Goal: Transaction & Acquisition: Subscribe to service/newsletter

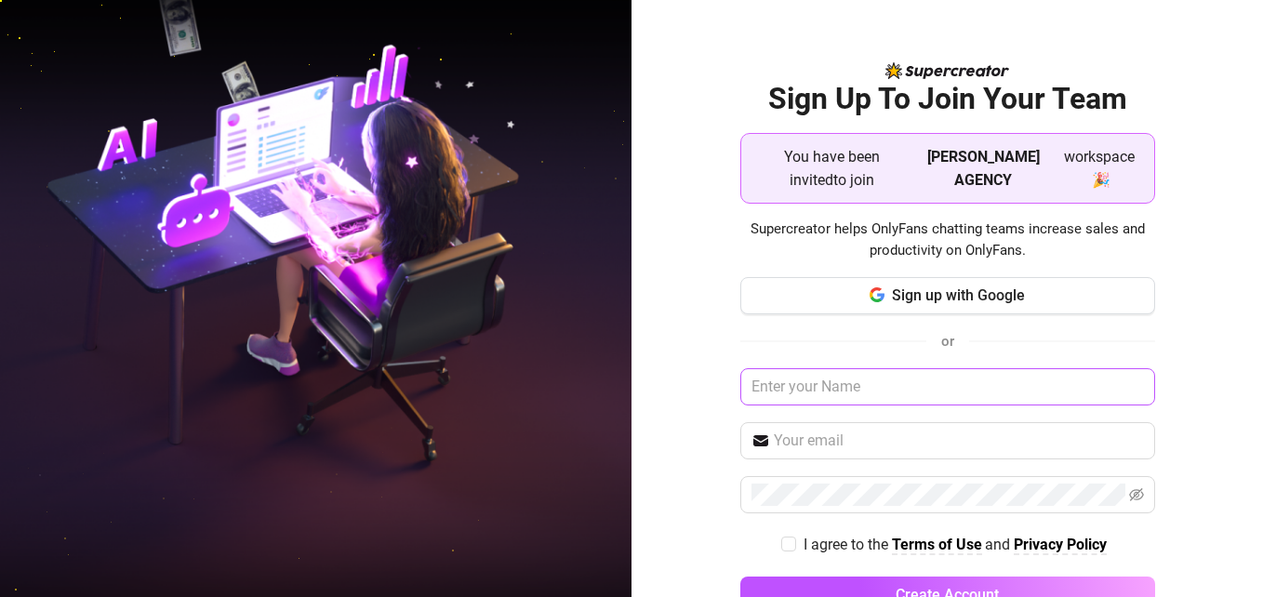
scroll to position [1, 0]
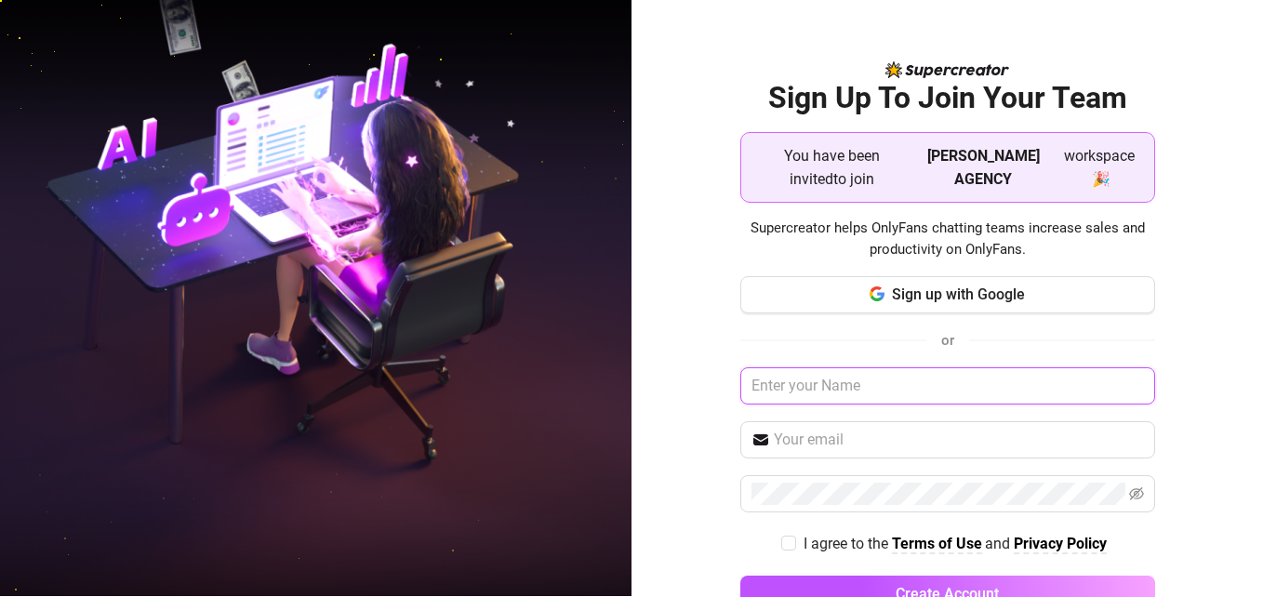
click at [832, 387] on input "text" at bounding box center [947, 385] width 415 height 37
type input "d"
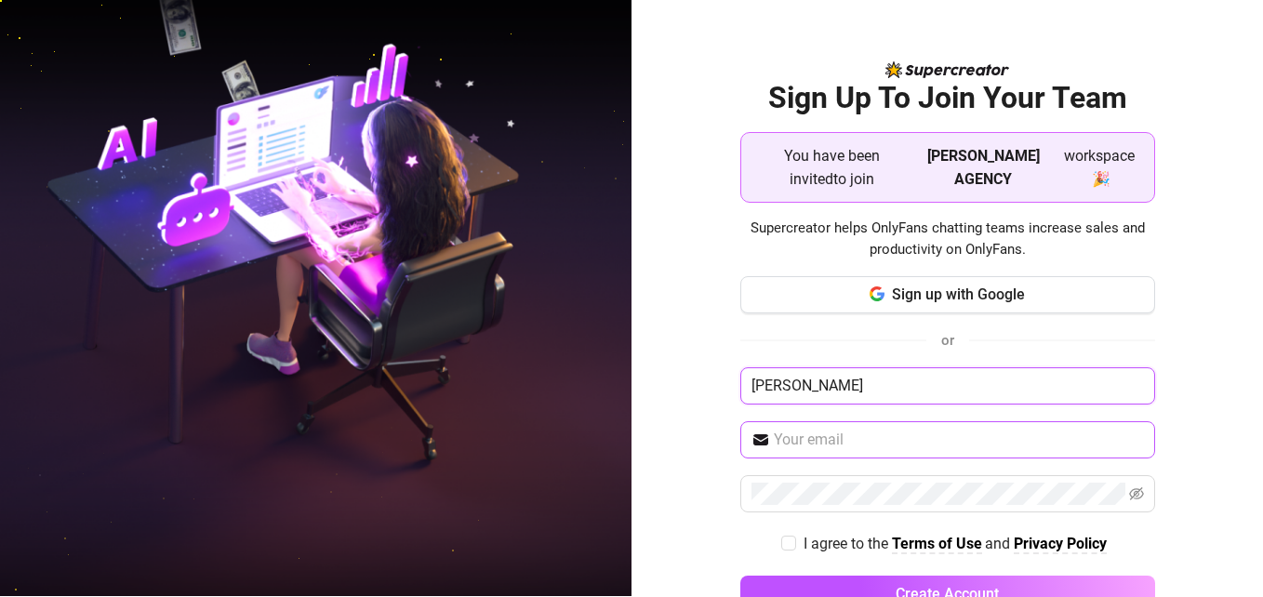
type input "Steve"
click at [801, 439] on input "text" at bounding box center [959, 440] width 370 height 22
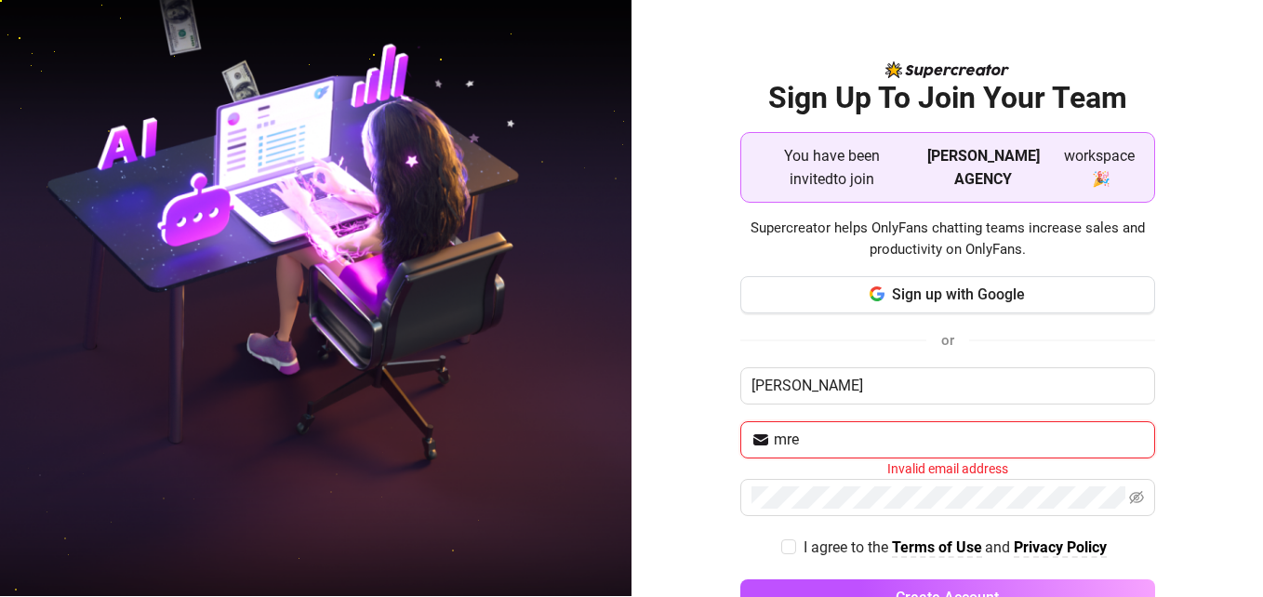
type input "mrejembistephen@gmail.com"
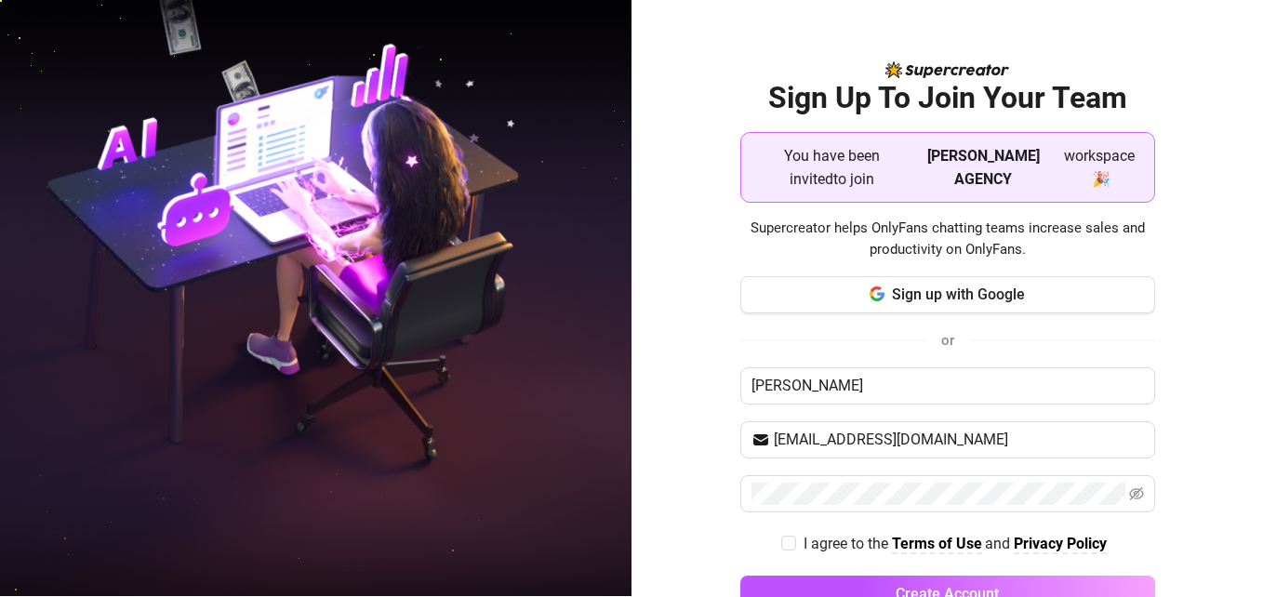
click at [810, 466] on div "Sign up with Google or Steve mrejembistephen@gmail.com I agree to the Terms of …" at bounding box center [947, 452] width 415 height 353
click at [1129, 495] on icon "eye-invisible" at bounding box center [1136, 493] width 15 height 15
click at [867, 507] on span at bounding box center [947, 493] width 415 height 37
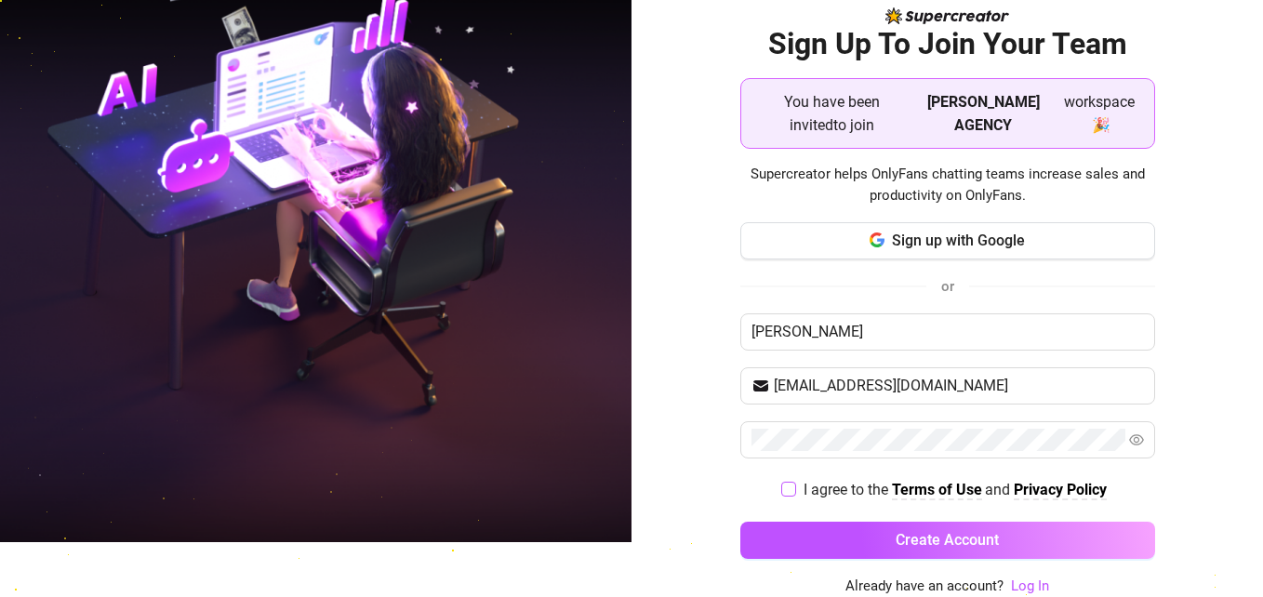
click at [781, 493] on input "I agree to the Terms of Use and Privacy Policy" at bounding box center [787, 488] width 13 height 13
checkbox input "true"
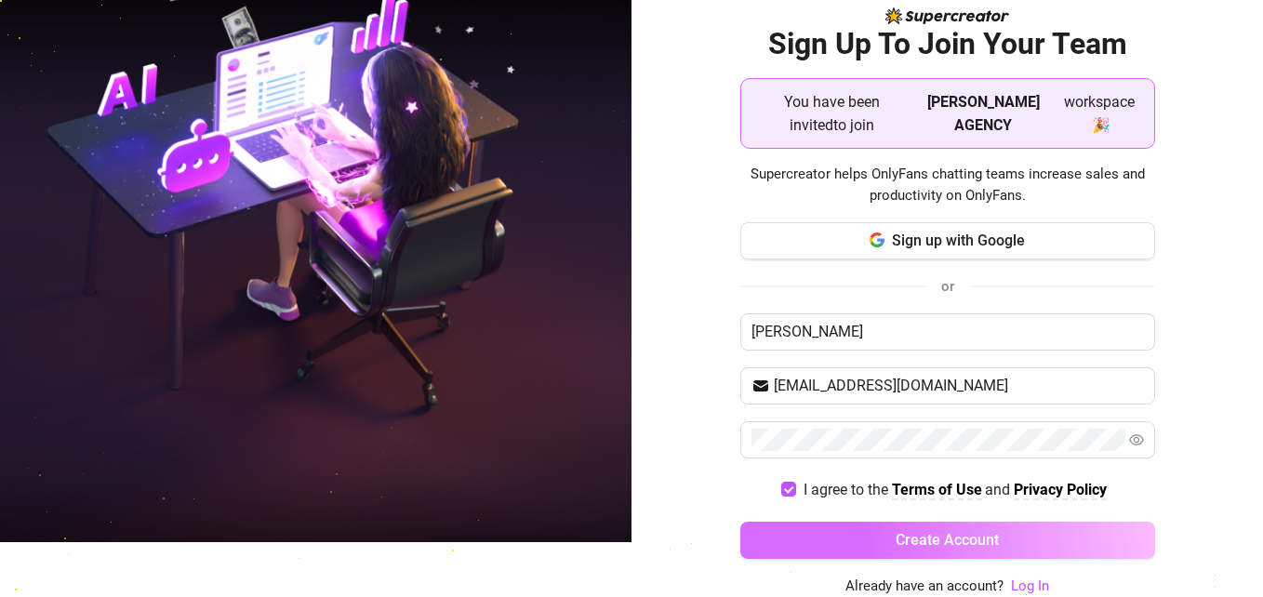
click at [805, 547] on button "Create Account" at bounding box center [947, 540] width 415 height 37
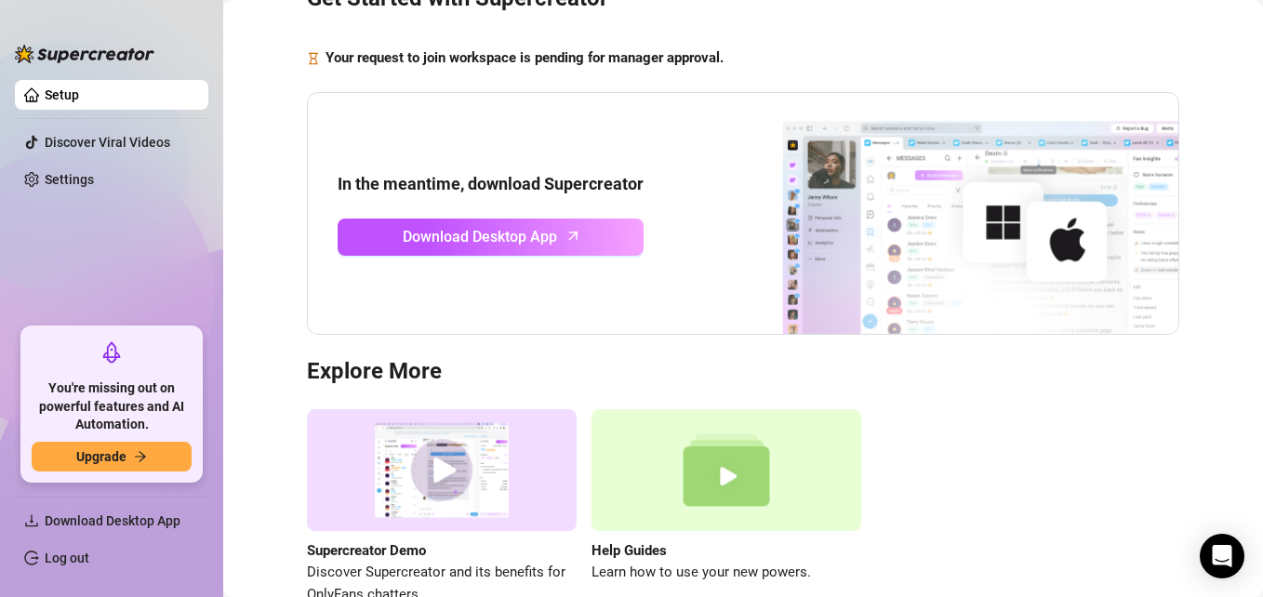
scroll to position [98, 0]
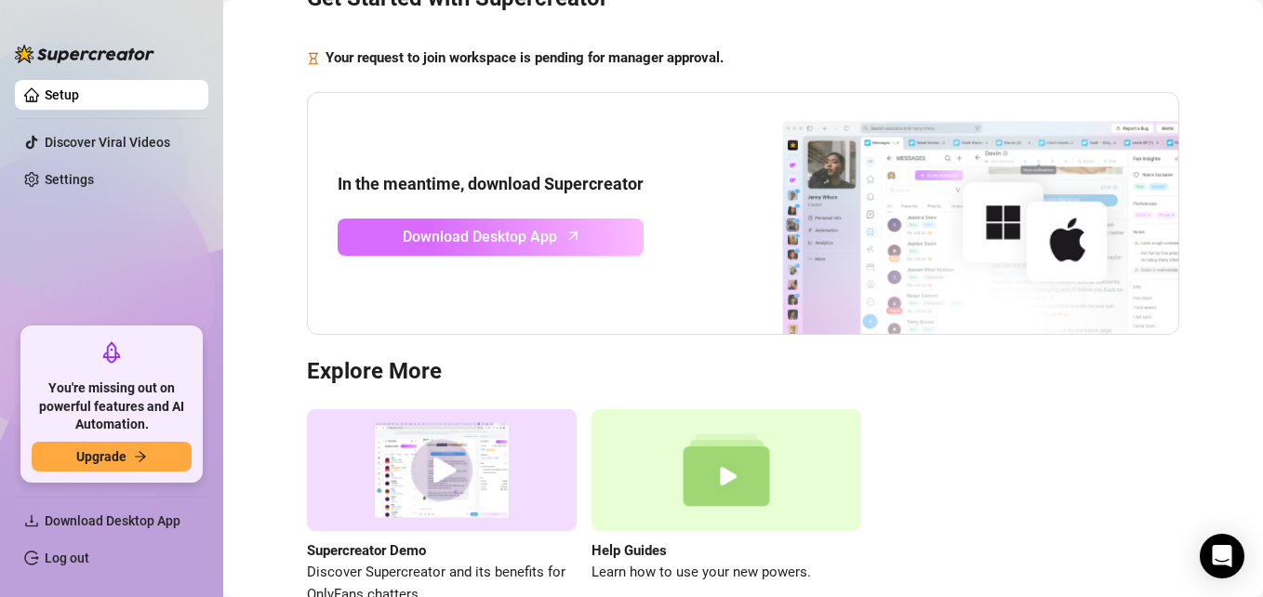
click at [579, 247] on link "Download Desktop App" at bounding box center [491, 237] width 306 height 37
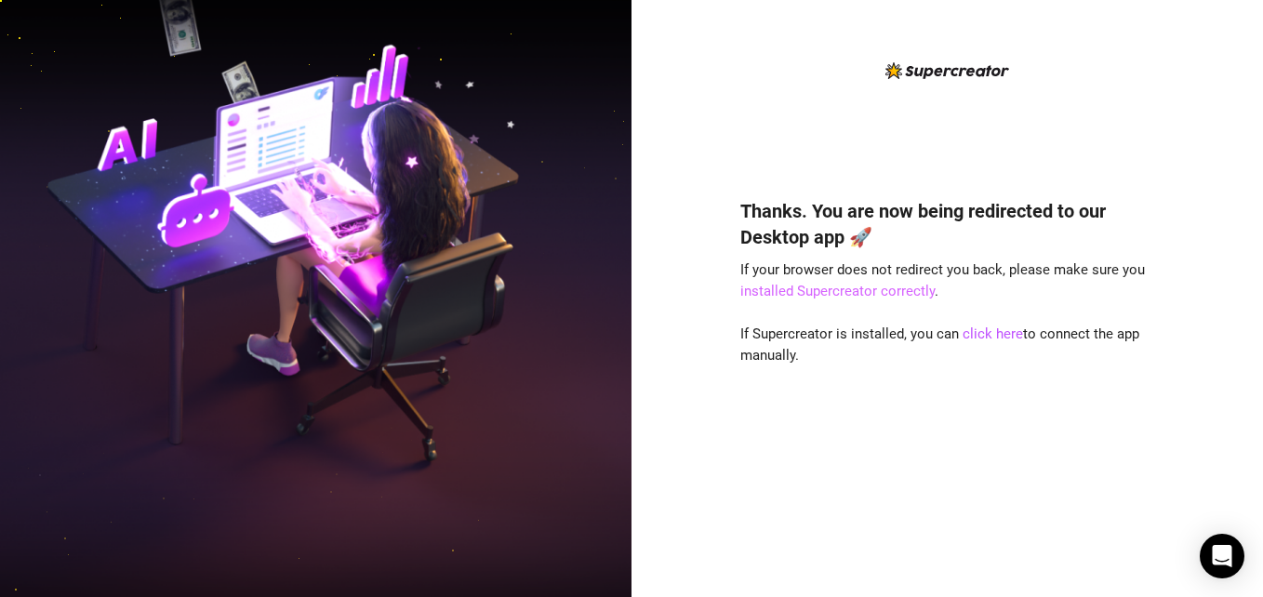
click at [873, 292] on link "installed Supercreator correctly" at bounding box center [837, 291] width 194 height 17
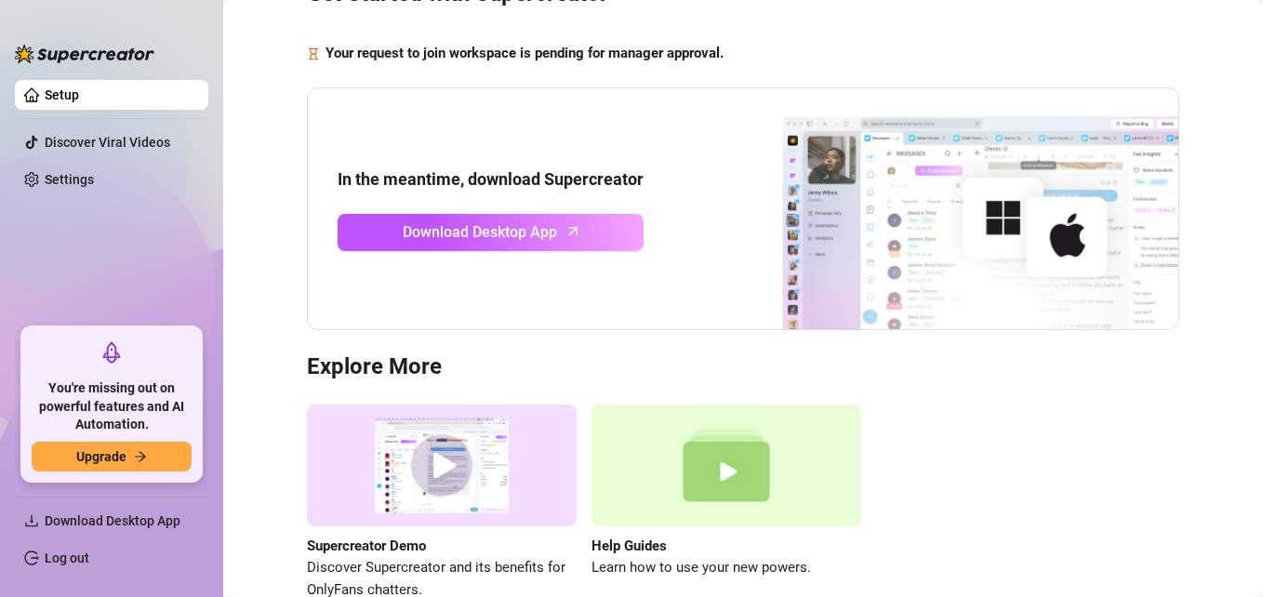
scroll to position [101, 0]
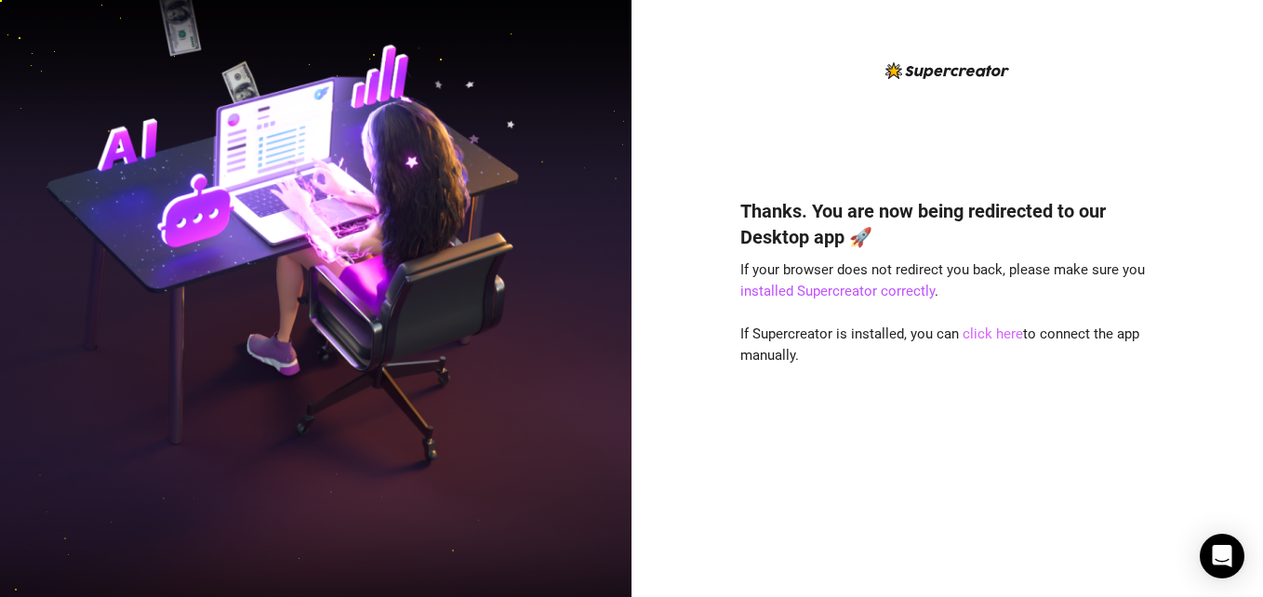
click at [1002, 335] on link "click here" at bounding box center [993, 333] width 60 height 17
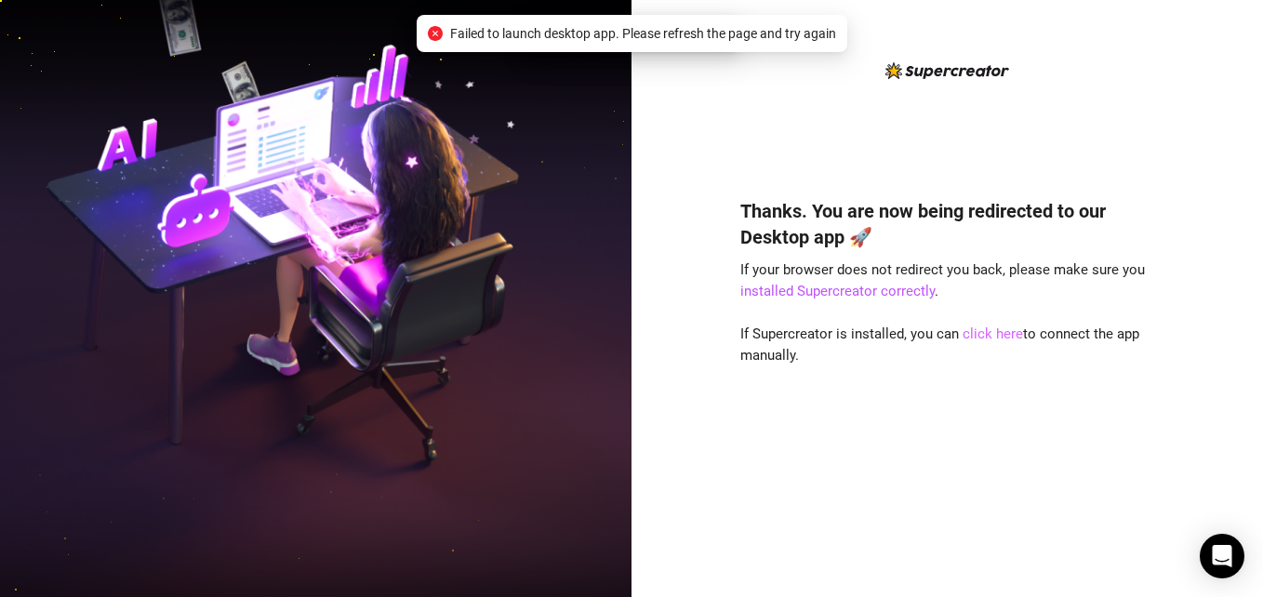
click at [1002, 335] on link "click here" at bounding box center [993, 333] width 60 height 17
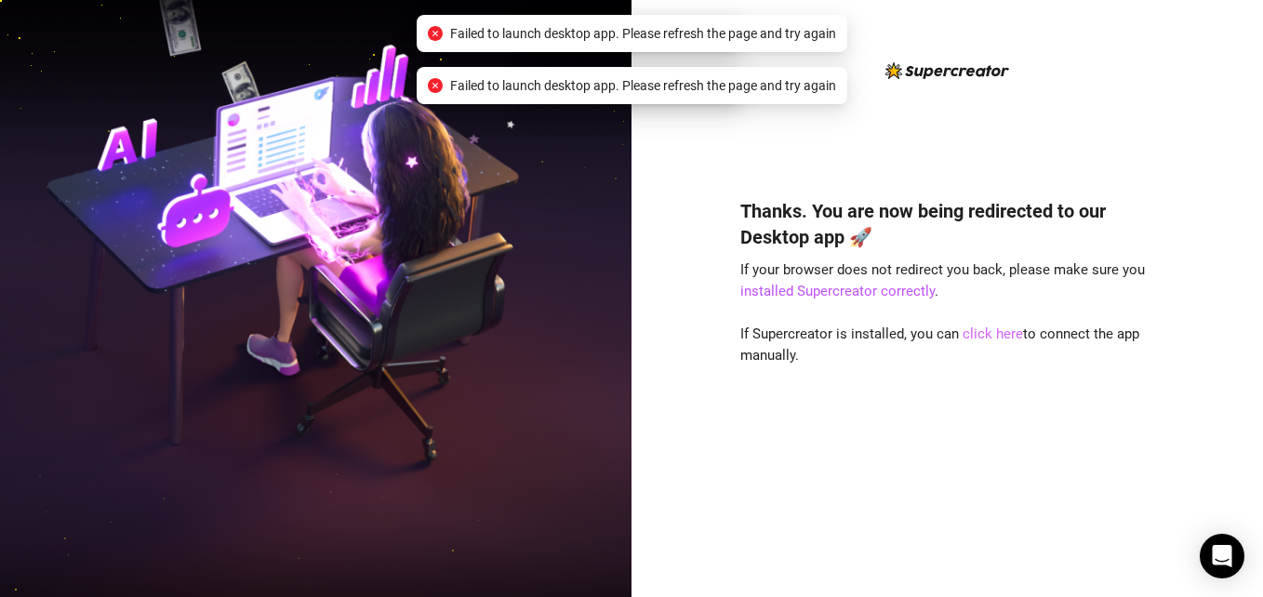
click at [990, 338] on link "click here" at bounding box center [993, 333] width 60 height 17
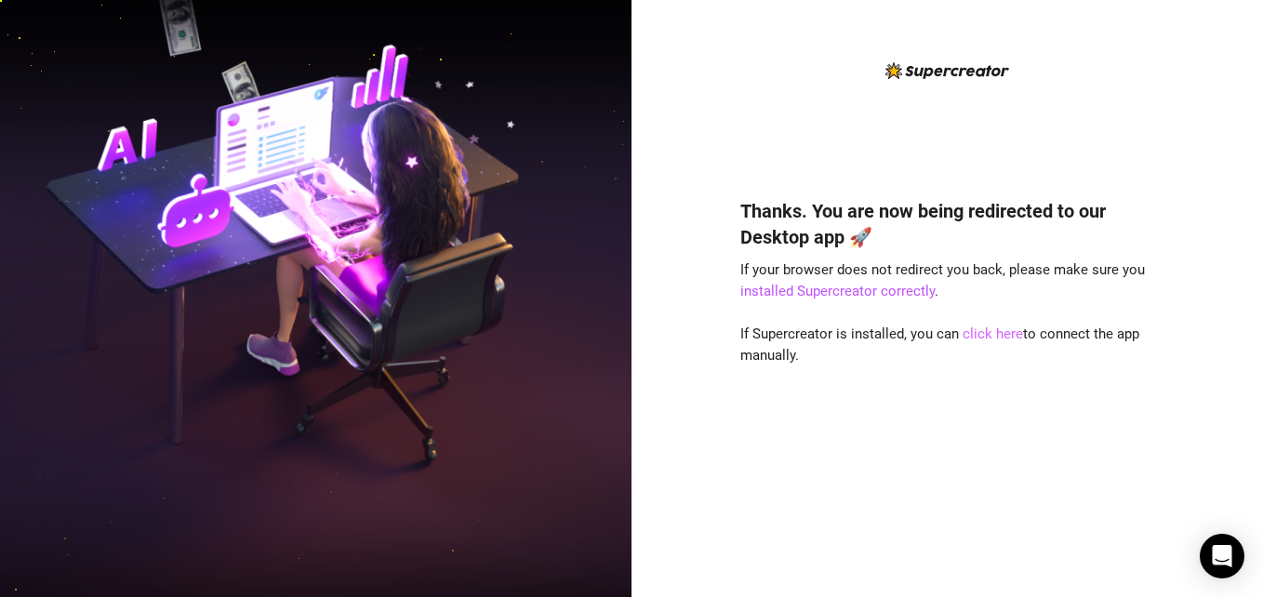
click at [990, 338] on link "click here" at bounding box center [993, 333] width 60 height 17
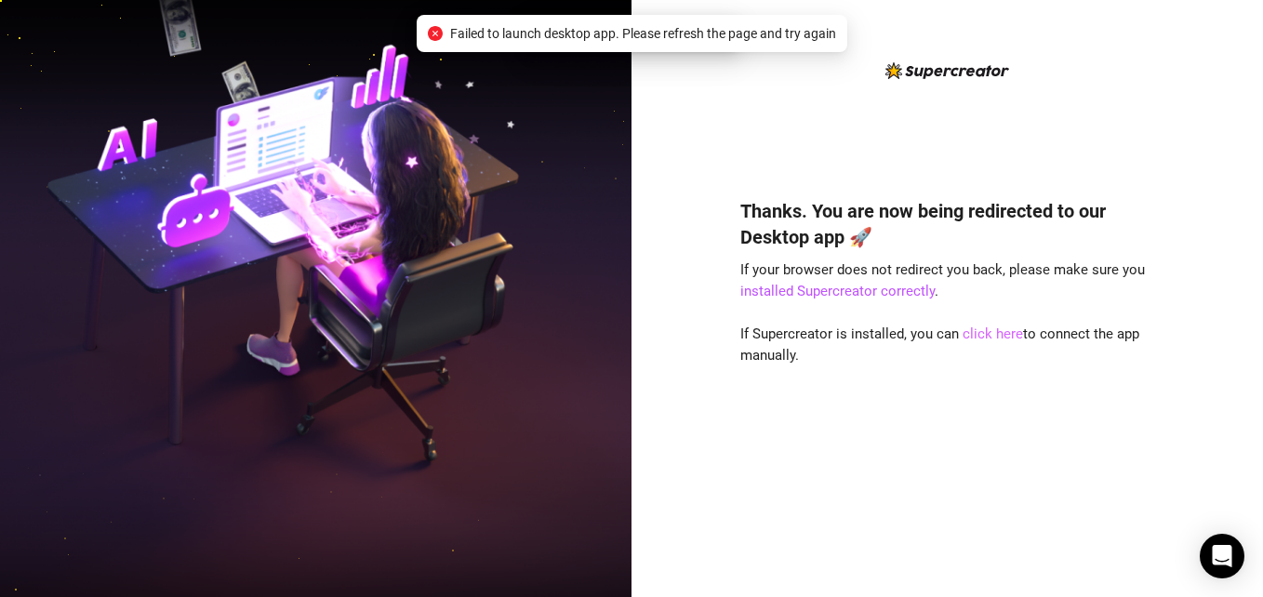
click at [990, 338] on link "click here" at bounding box center [993, 333] width 60 height 17
click at [979, 342] on div "Thanks. You are now being redirected to our Desktop app 🚀 If your browser does …" at bounding box center [947, 370] width 415 height 394
click at [976, 332] on link "click here" at bounding box center [993, 333] width 60 height 17
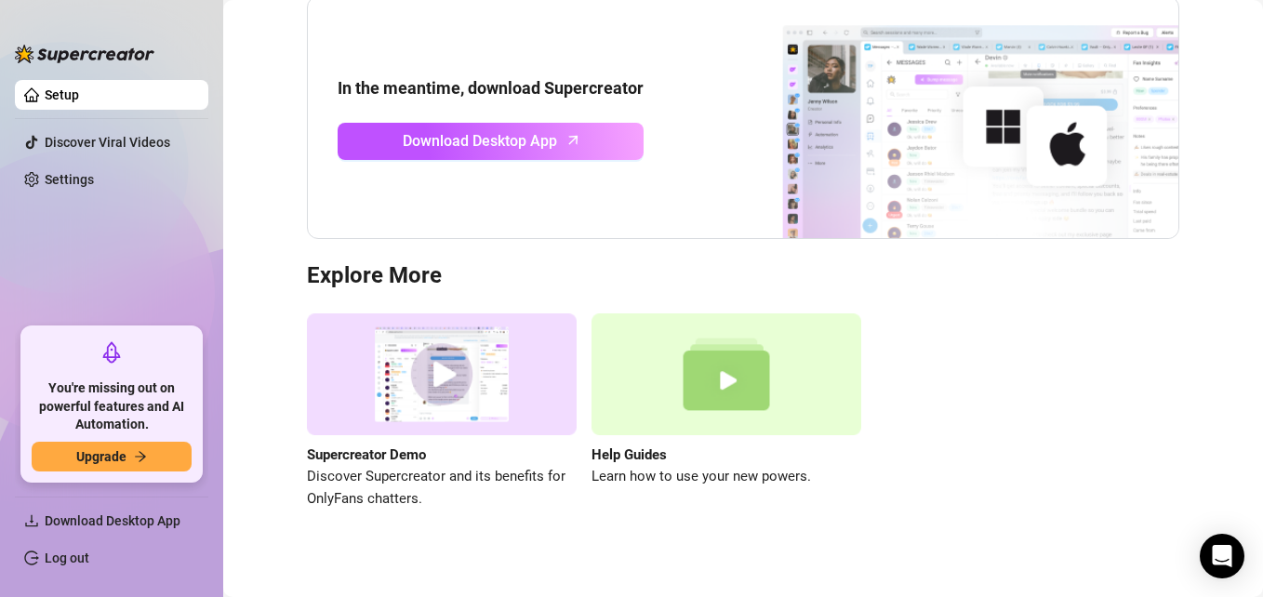
scroll to position [209, 0]
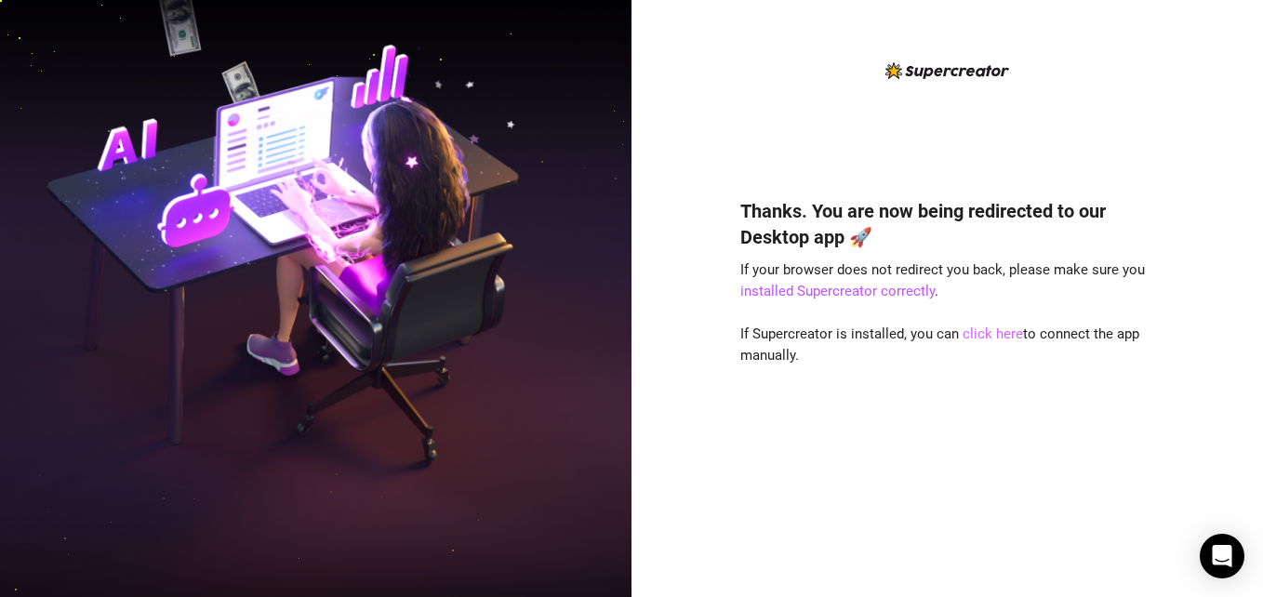
click at [989, 336] on link "click here" at bounding box center [993, 333] width 60 height 17
click at [977, 336] on link "click here" at bounding box center [993, 333] width 60 height 17
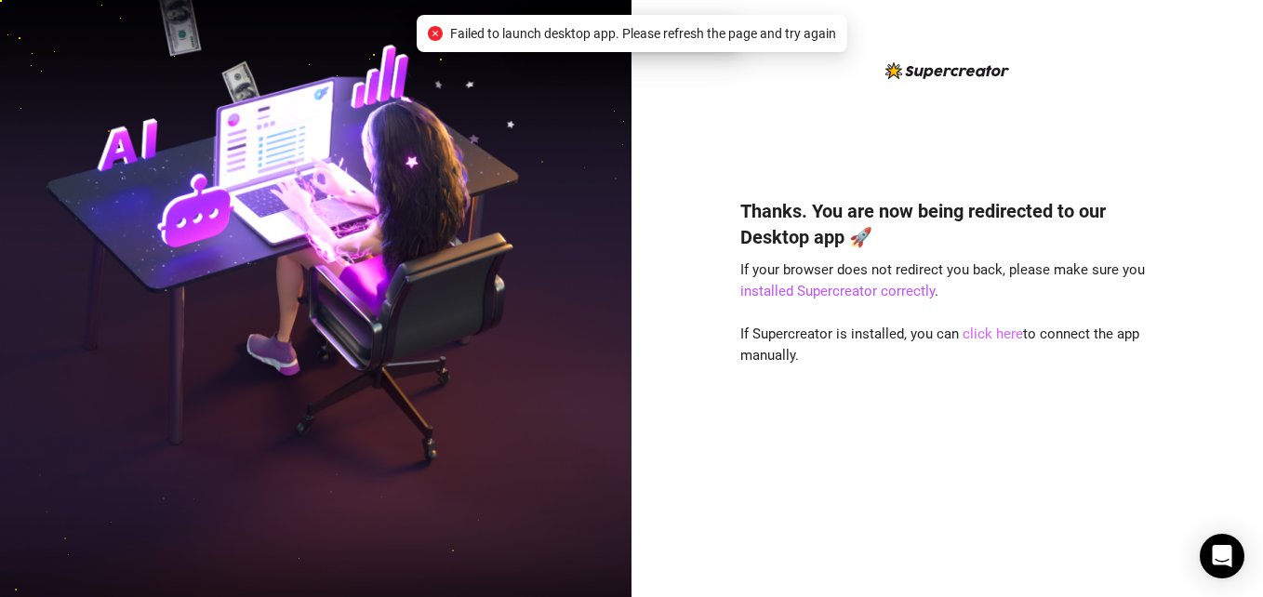
click at [981, 330] on link "click here" at bounding box center [993, 333] width 60 height 17
click at [982, 328] on link "click here" at bounding box center [993, 333] width 60 height 17
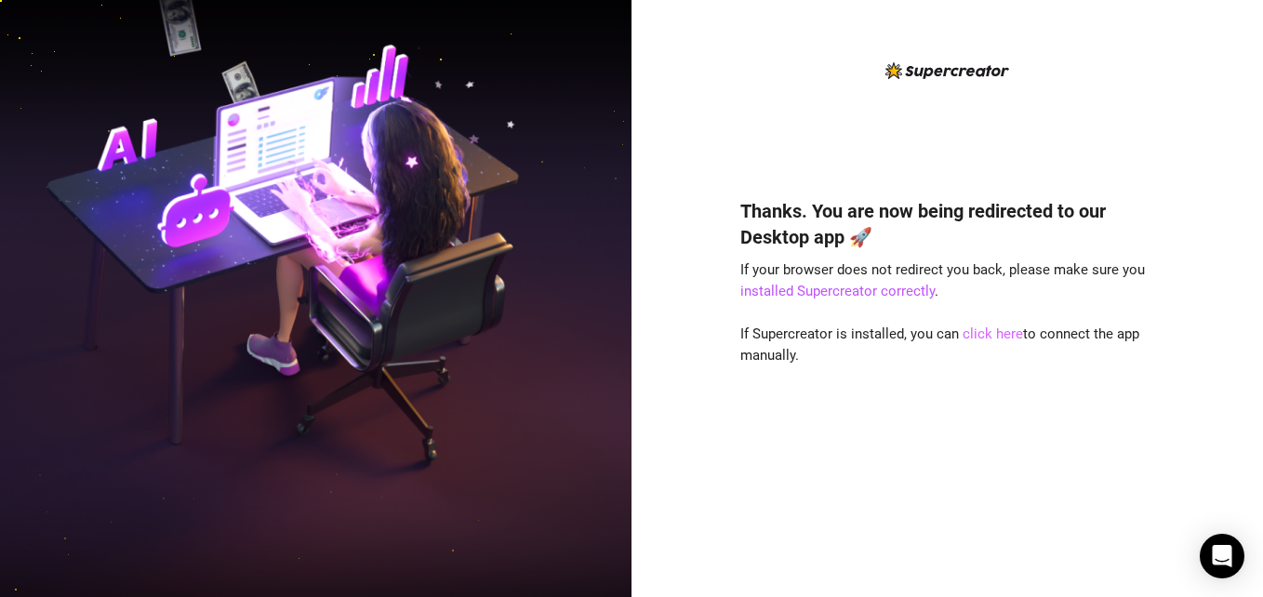
click at [982, 328] on link "click here" at bounding box center [993, 333] width 60 height 17
click at [688, 66] on div "Thanks. You are now being redirected to our Desktop app 🚀 If your browser does …" at bounding box center [946, 298] width 631 height 597
click at [989, 337] on link "click here" at bounding box center [993, 333] width 60 height 17
click at [986, 337] on link "click here" at bounding box center [993, 333] width 60 height 17
